Goal: Information Seeking & Learning: Find specific fact

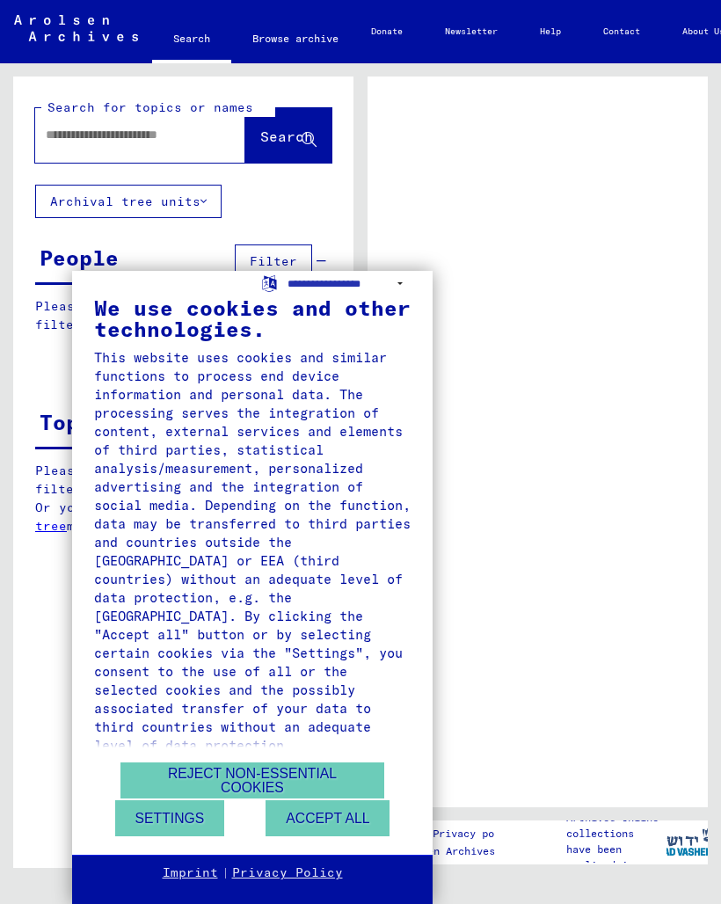
click at [312, 802] on button "Accept all" at bounding box center [328, 818] width 124 height 36
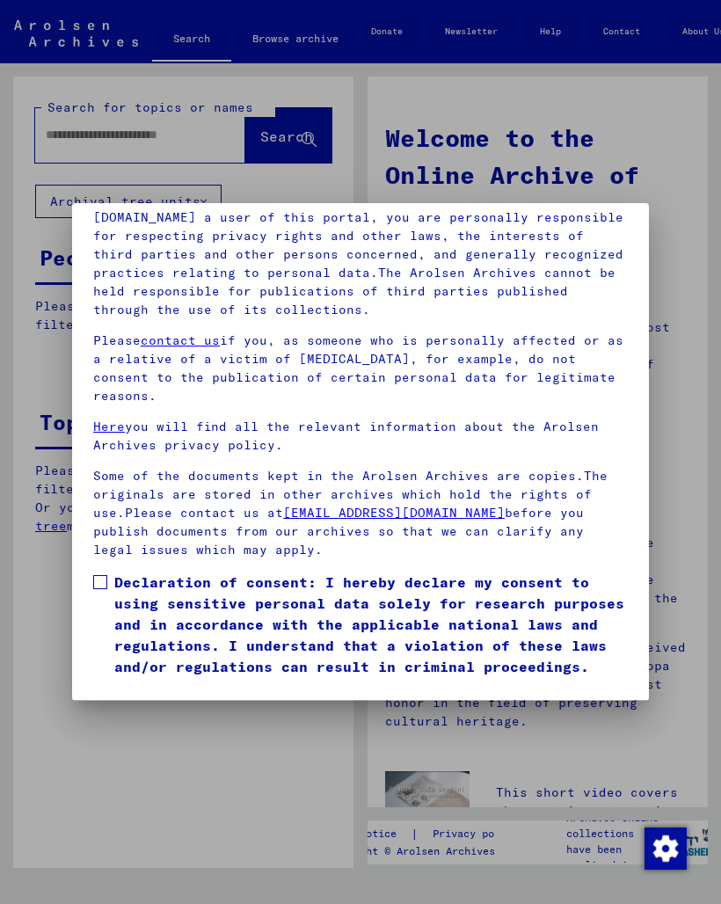
scroll to position [229, 0]
click at [102, 575] on span at bounding box center [100, 582] width 14 height 14
click at [126, 686] on button "I agree" at bounding box center [135, 702] width 85 height 33
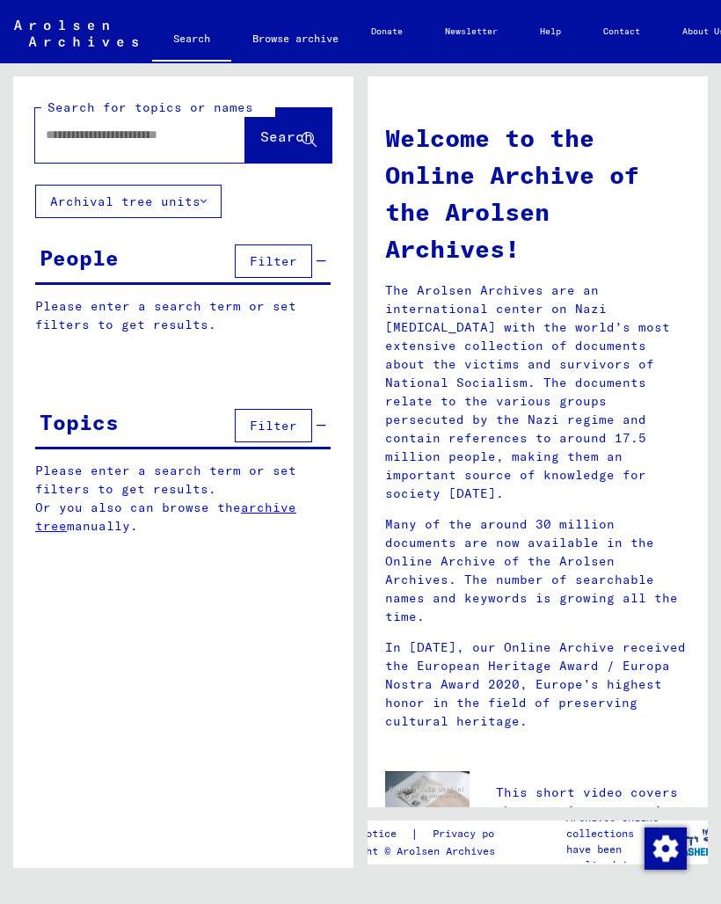
click at [55, 141] on input "text" at bounding box center [119, 135] width 147 height 18
type input "**********"
click at [314, 139] on icon at bounding box center [309, 140] width 15 height 15
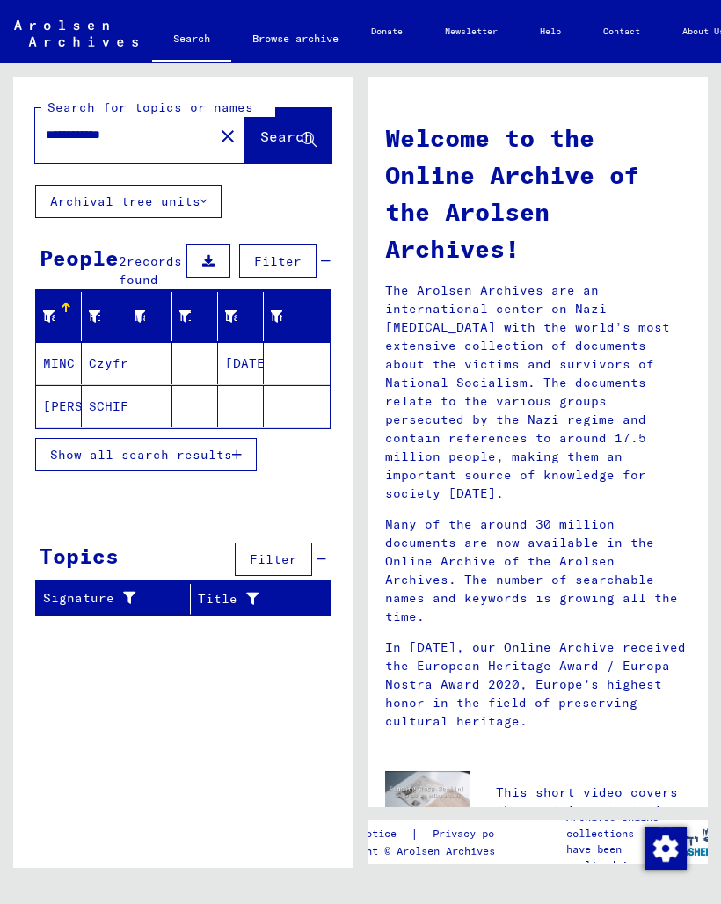
click at [164, 472] on button "Show all search results" at bounding box center [146, 454] width 222 height 33
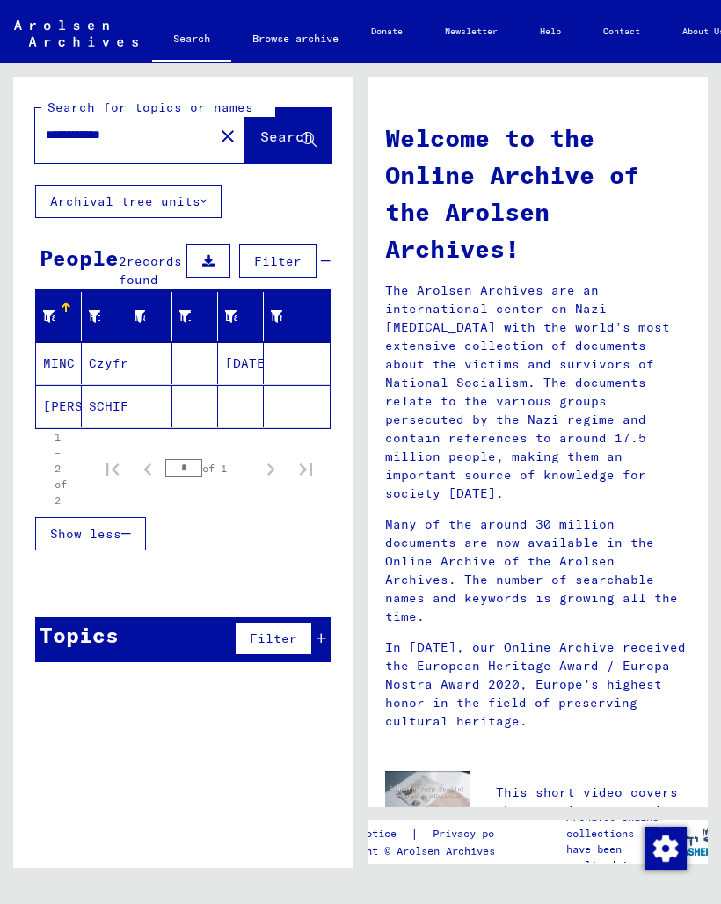
click at [57, 384] on mat-cell "MINC" at bounding box center [59, 363] width 46 height 42
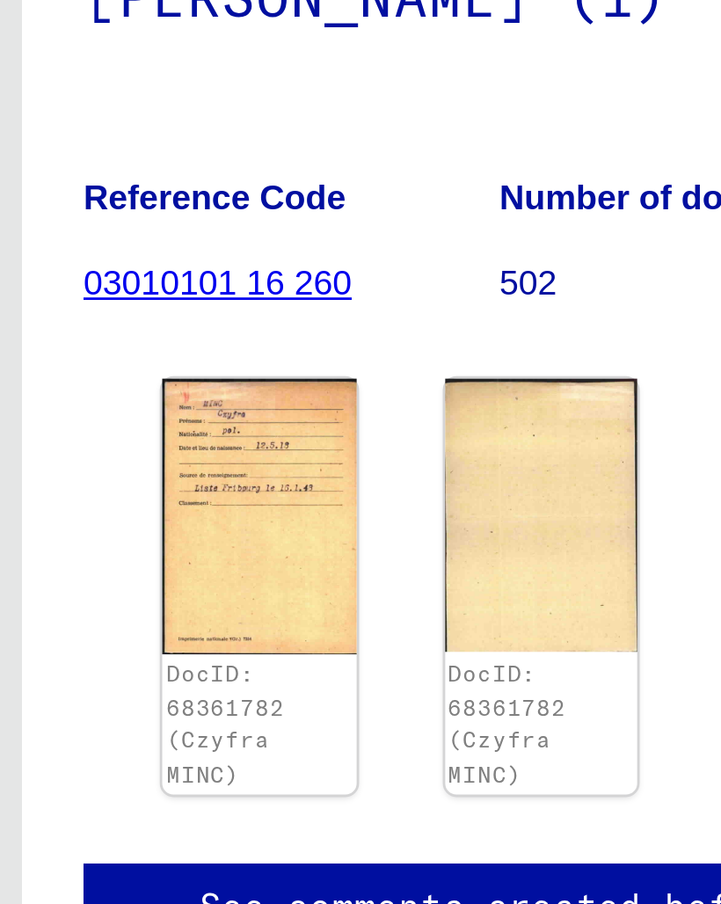
click at [520, 550] on link "DocID: 68361782 (Czyfra MINC)" at bounding box center [541, 573] width 42 height 46
